Goal: Transaction & Acquisition: Purchase product/service

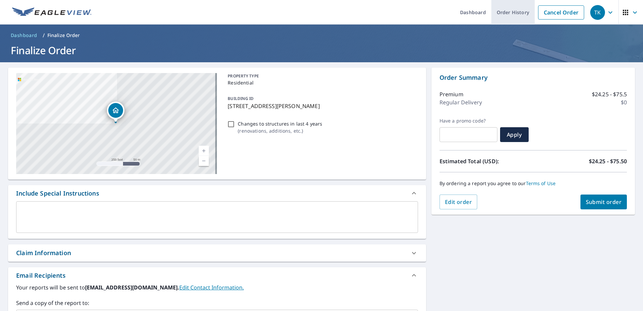
click at [519, 12] on link "Order History" at bounding box center [513, 12] width 43 height 25
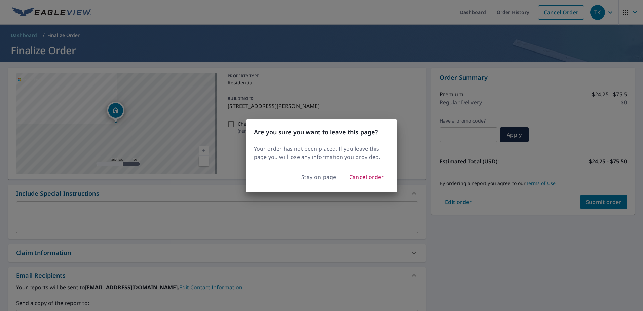
click at [374, 103] on div "Are you sure you want to leave this page? Your order has not been placed. If yo…" at bounding box center [321, 155] width 643 height 311
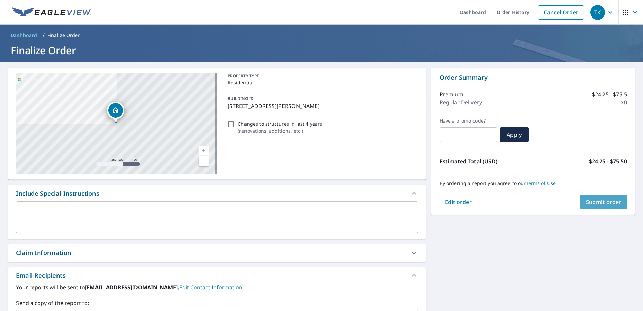
click at [606, 200] on span "Submit order" at bounding box center [604, 201] width 36 height 7
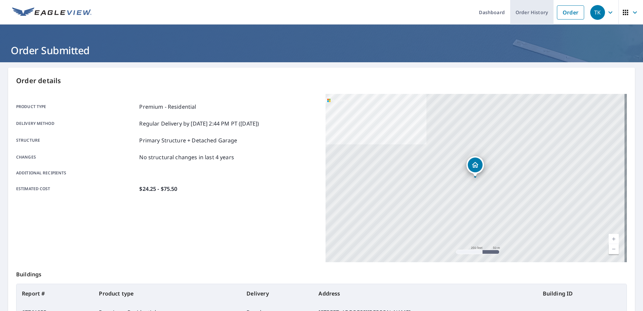
click at [529, 14] on link "Order History" at bounding box center [531, 12] width 43 height 25
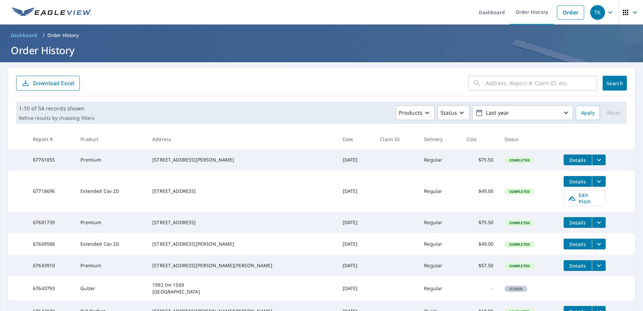
click at [312, 47] on h1 "Order History" at bounding box center [321, 50] width 627 height 14
